Goal: Task Accomplishment & Management: Manage account settings

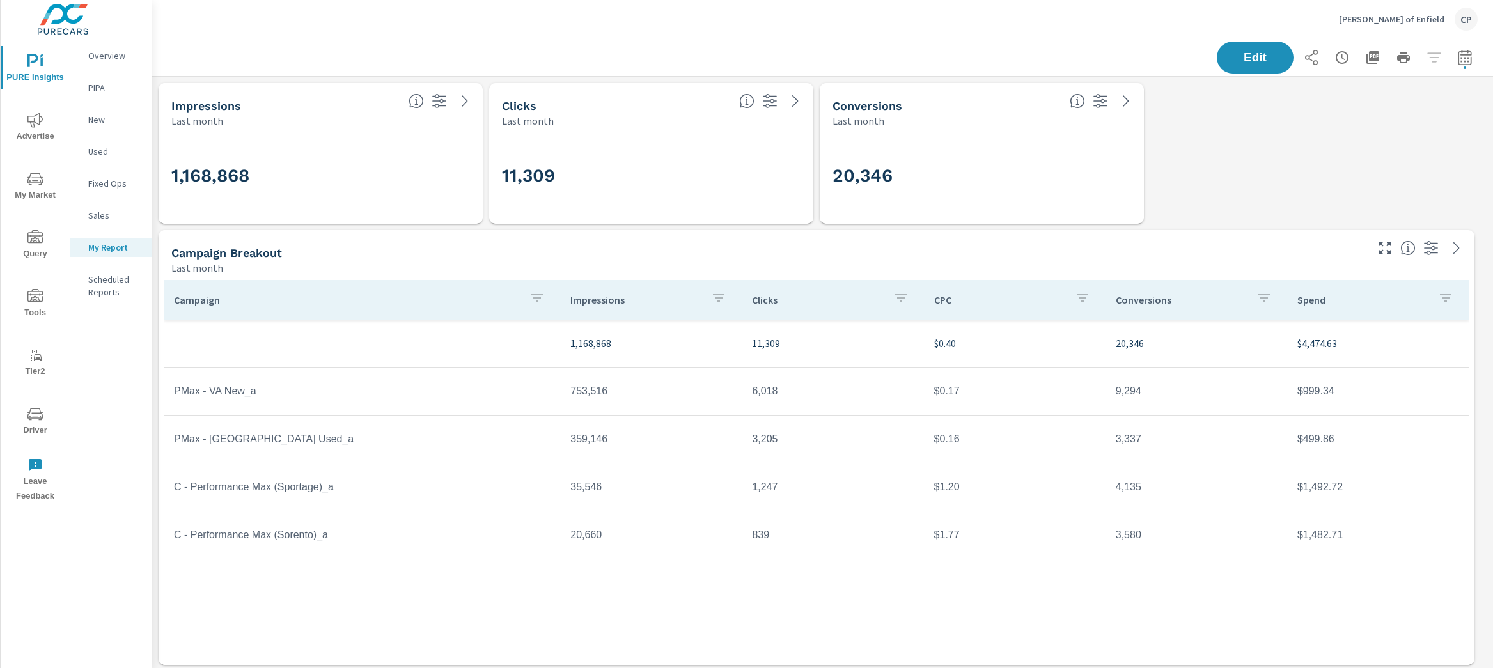
scroll to position [3120, 1354]
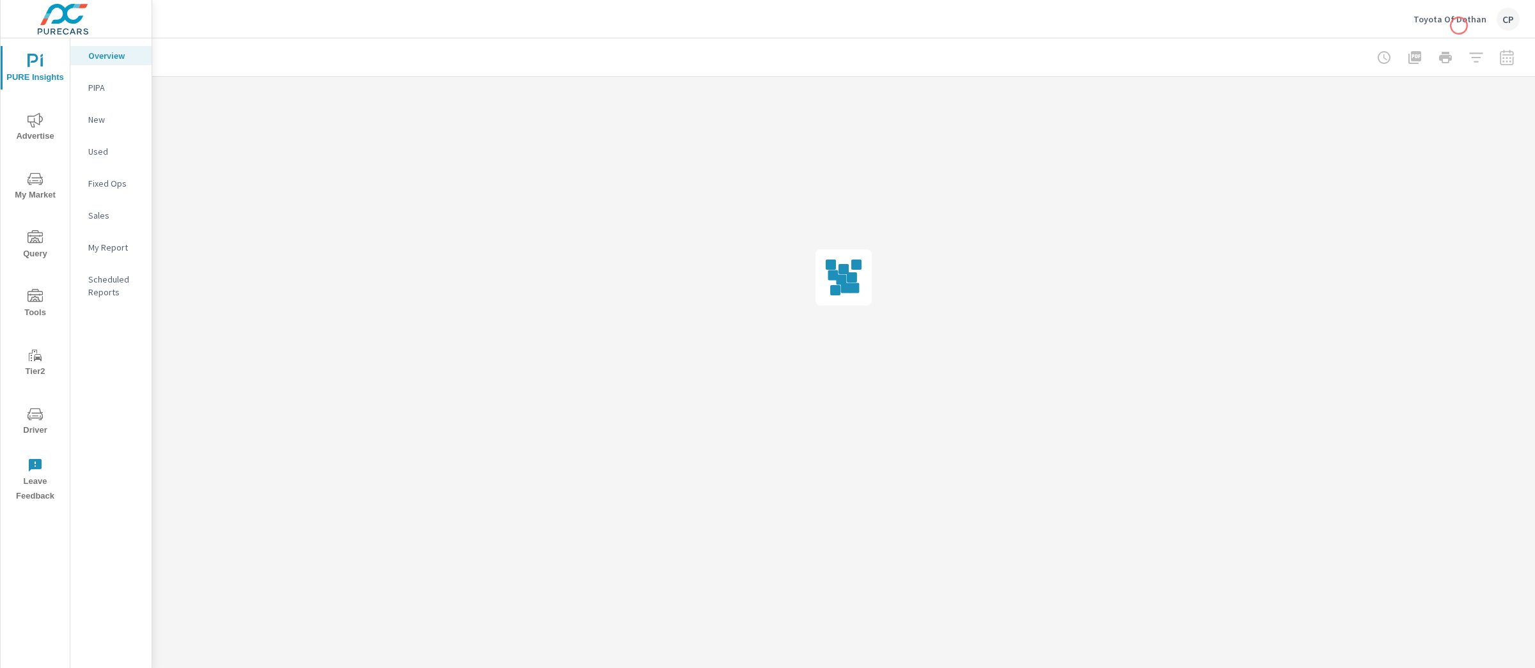
click at [1455, 14] on p "Toyota Of Dothan" at bounding box center [1449, 19] width 73 height 12
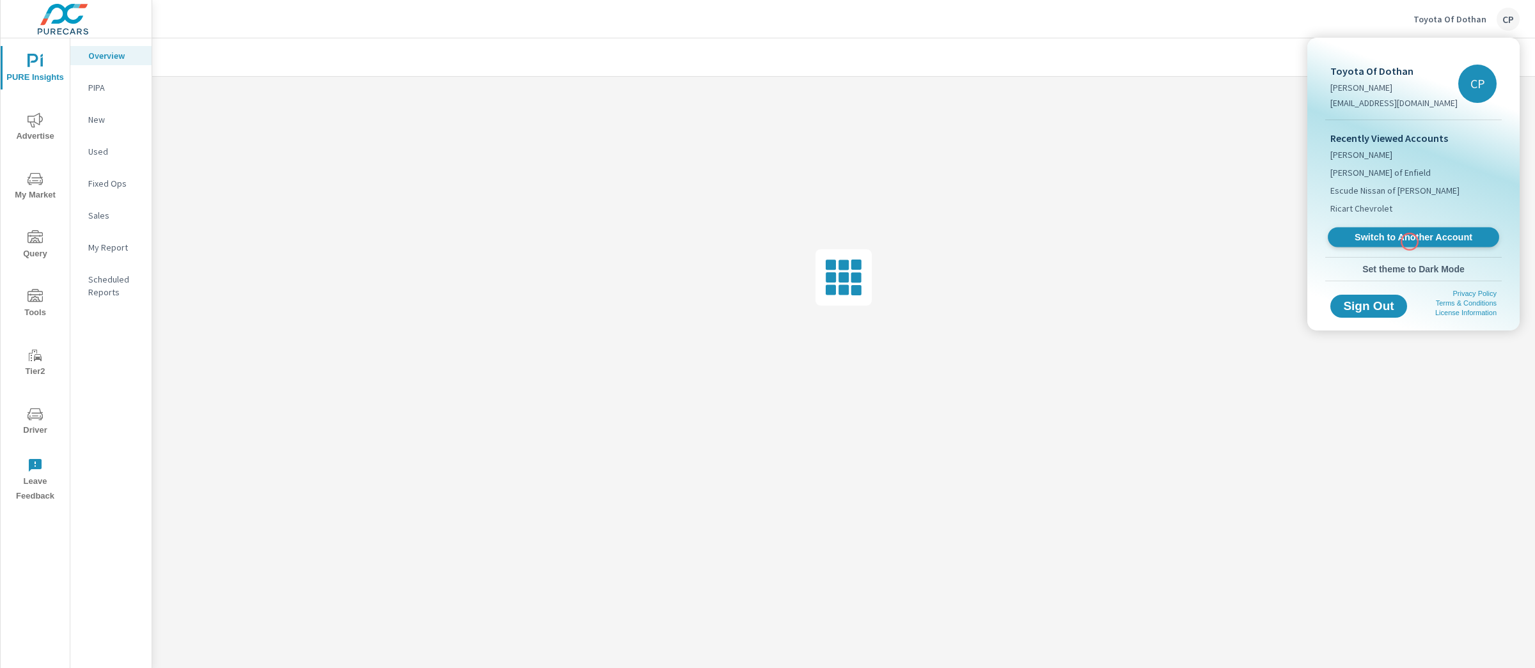
click at [1410, 242] on span "Switch to Another Account" at bounding box center [1413, 238] width 157 height 12
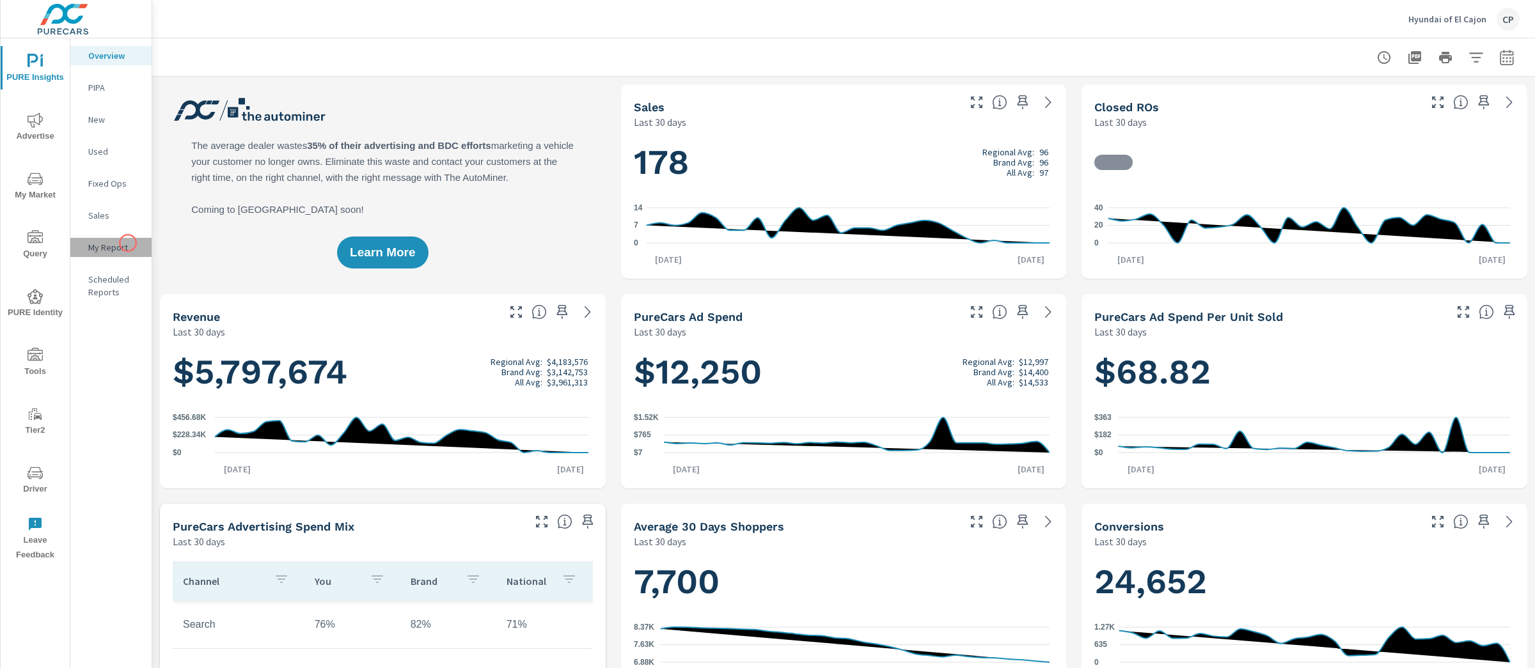
click at [128, 243] on p "My Report" at bounding box center [114, 247] width 53 height 13
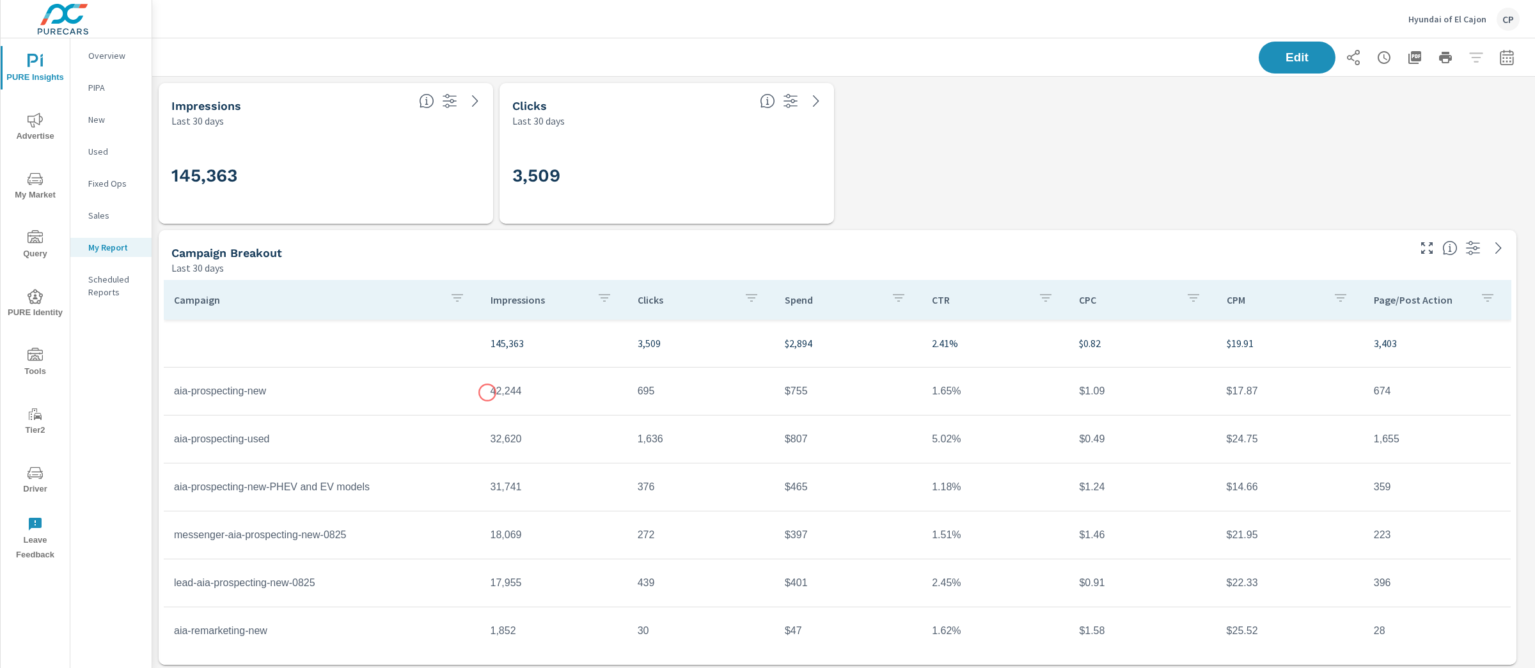
scroll to position [528, 0]
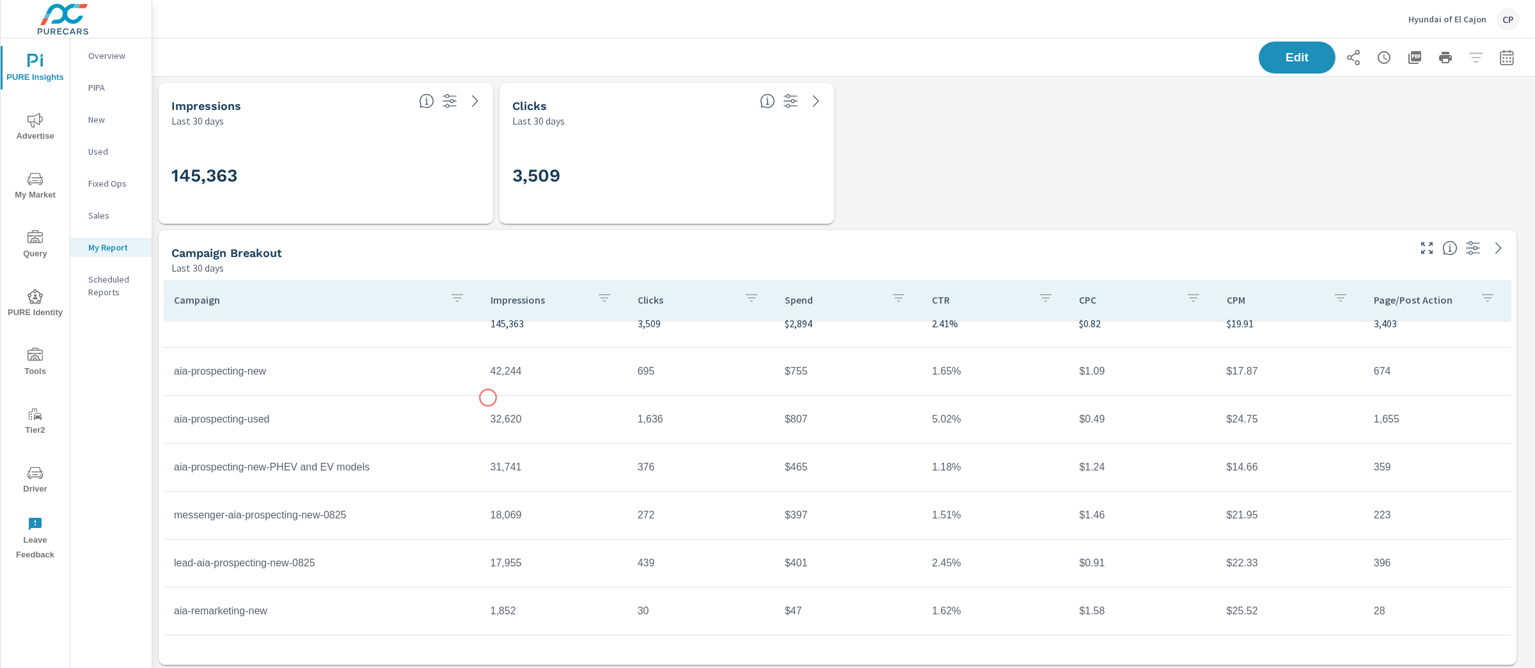
scroll to position [62, 0]
click at [1494, 51] on button "button" at bounding box center [1507, 58] width 26 height 26
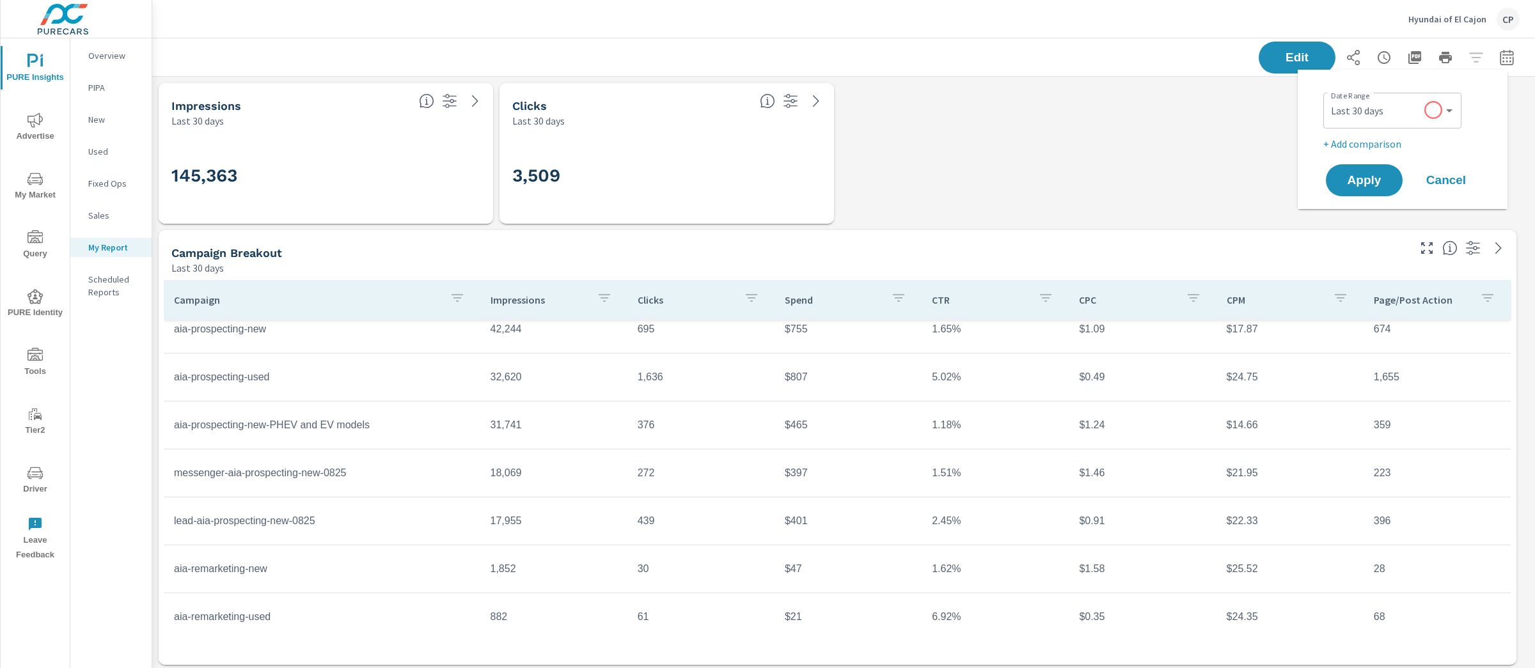
scroll to position [4297, 1396]
click at [1407, 125] on div "Custom Yesterday Last week Last 7 days Last 14 days Last 30 days Last 45 days L…" at bounding box center [1392, 111] width 138 height 36
click at [1405, 123] on select "Custom Yesterday Last week Last 7 days Last 14 days Last 30 days Last 45 days L…" at bounding box center [1392, 111] width 128 height 26
click at [1328, 98] on select "Custom Yesterday Last week Last 7 days Last 14 days Last 30 days Last 45 days L…" at bounding box center [1392, 111] width 128 height 26
select select "Month to date"
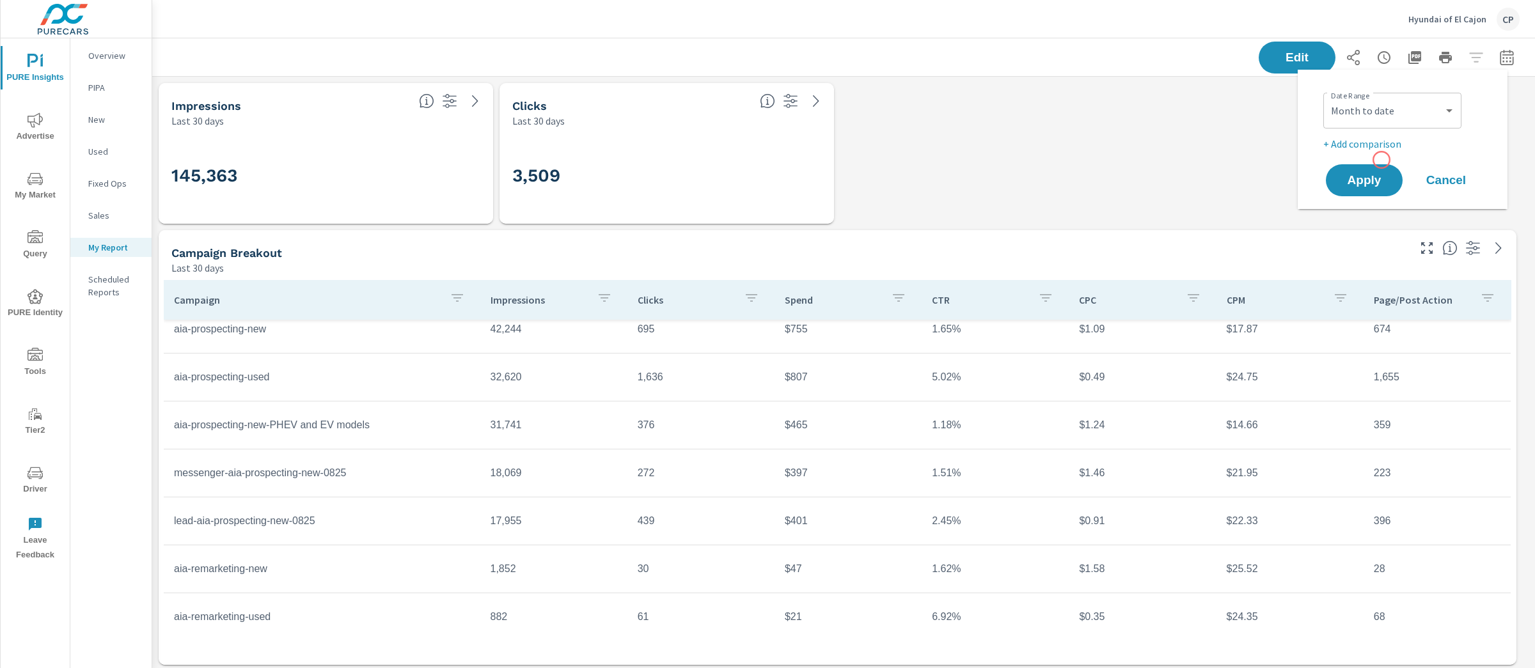
click at [1382, 160] on div "Date Range Custom Yesterday Last week Last 7 days Last 14 days Last 30 days Las…" at bounding box center [1402, 139] width 179 height 119
click at [1379, 177] on span "Apply" at bounding box center [1364, 181] width 52 height 12
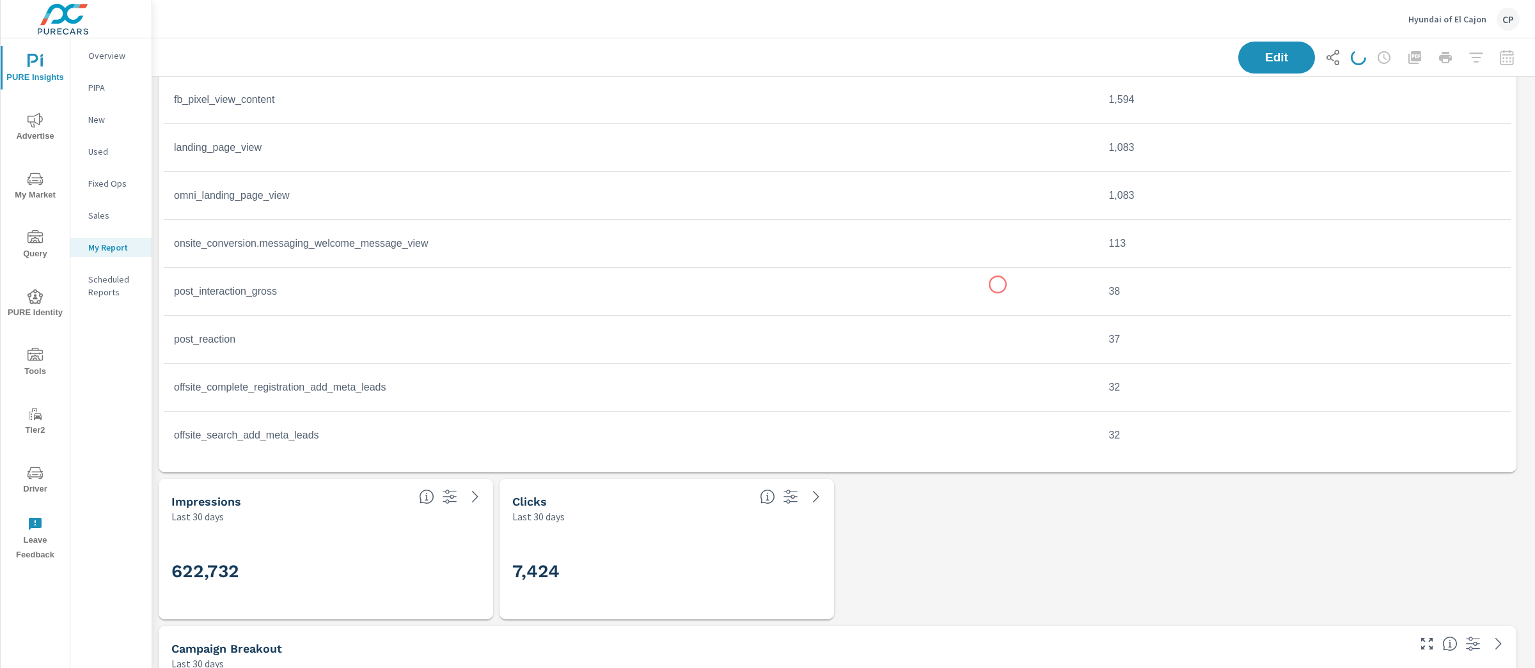
scroll to position [849, 0]
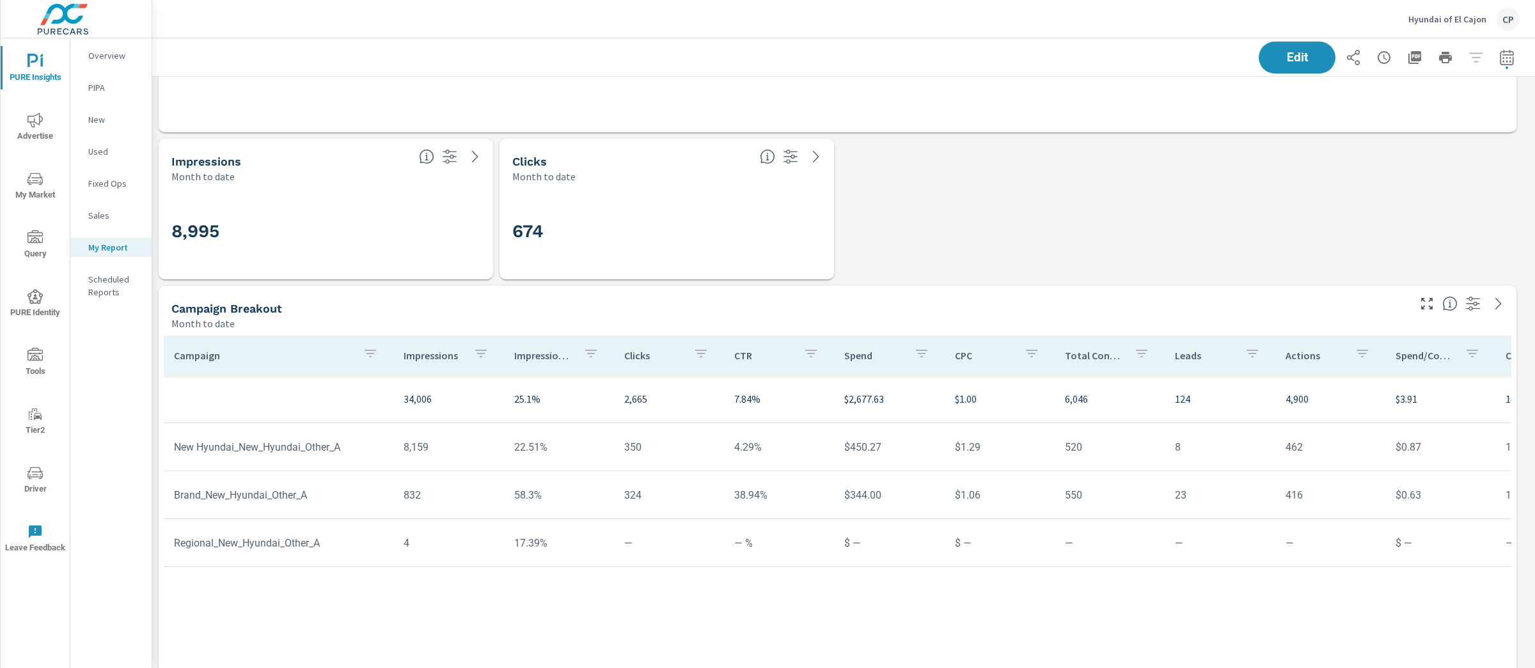
scroll to position [4297, 1396]
